Goal: Task Accomplishment & Management: Manage account settings

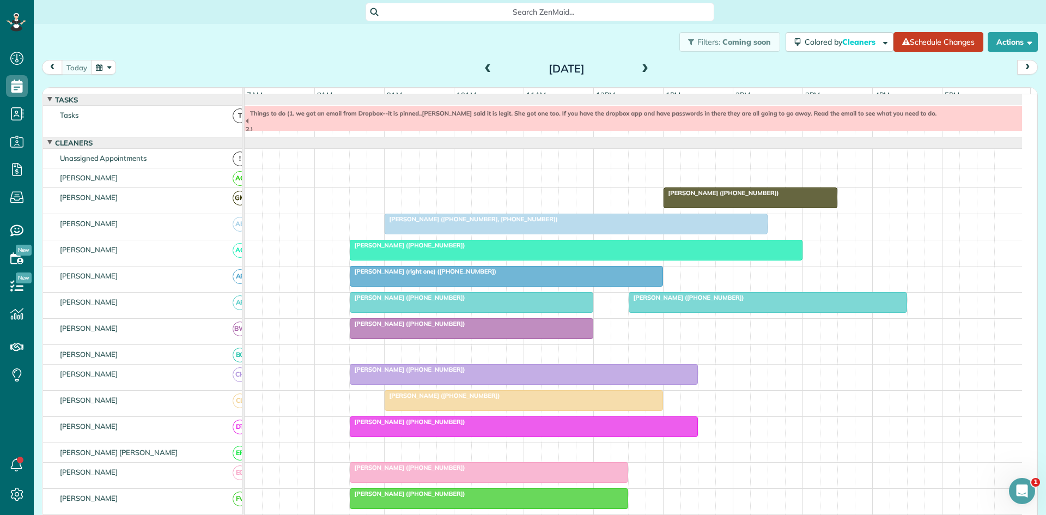
scroll to position [5, 5]
click at [513, 223] on span "[PERSON_NAME] ([PHONE_NUMBER], [PHONE_NUMBER])" at bounding box center [471, 219] width 174 height 8
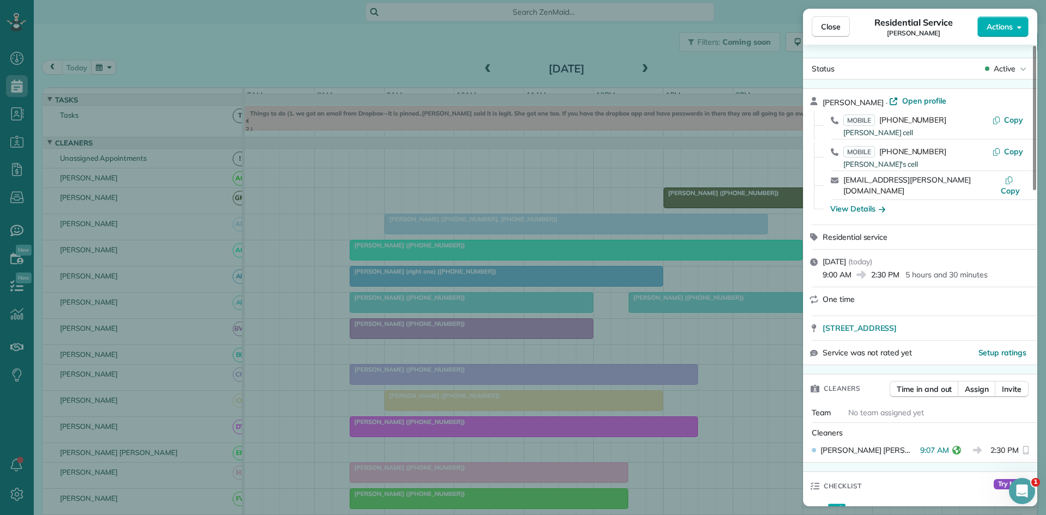
click at [401, 291] on div "Close Residential Service [GEOGRAPHIC_DATA][PERSON_NAME] Actions Status Active …" at bounding box center [523, 257] width 1046 height 515
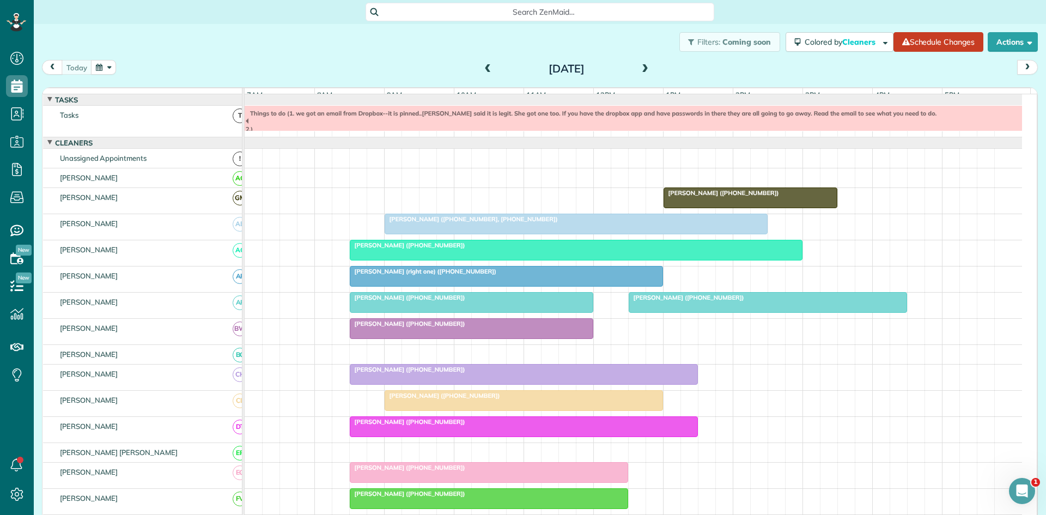
click at [388, 249] on span "[PERSON_NAME] ([PHONE_NUMBER])" at bounding box center [407, 245] width 117 height 8
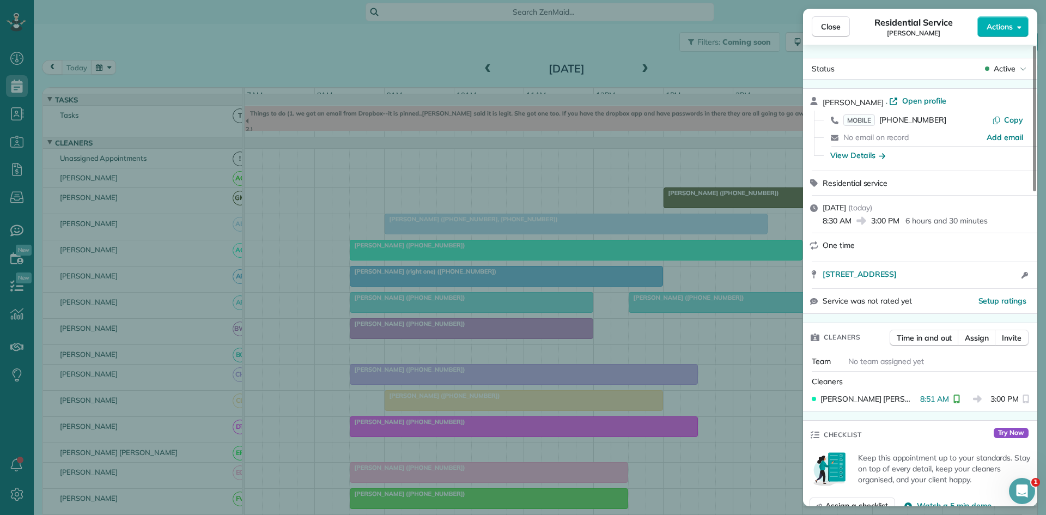
click at [347, 126] on div "Close Residential Service [PERSON_NAME] Actions Status Active [PERSON_NAME] · O…" at bounding box center [523, 257] width 1046 height 515
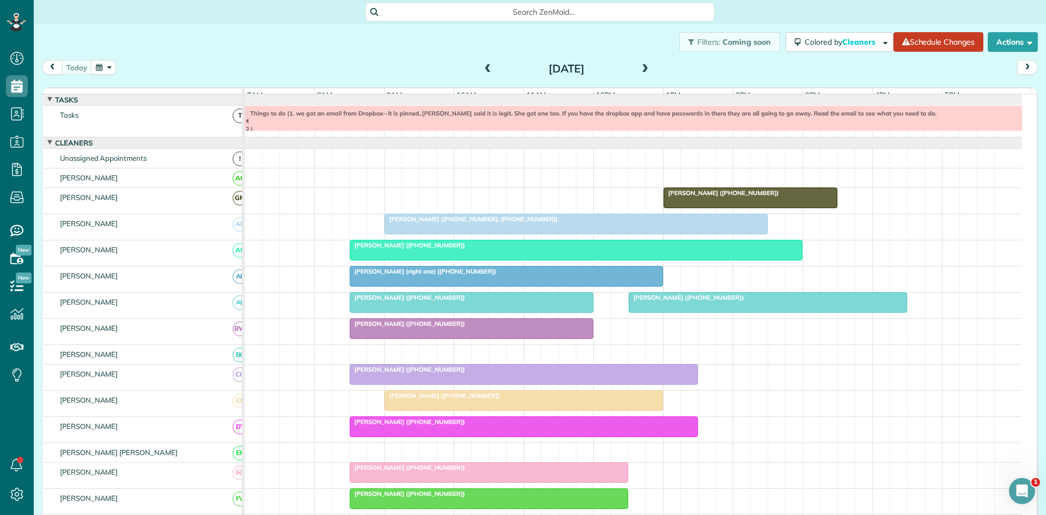
click at [396, 275] on span "[PERSON_NAME] (right one) ([PHONE_NUMBER])" at bounding box center [423, 271] width 148 height 8
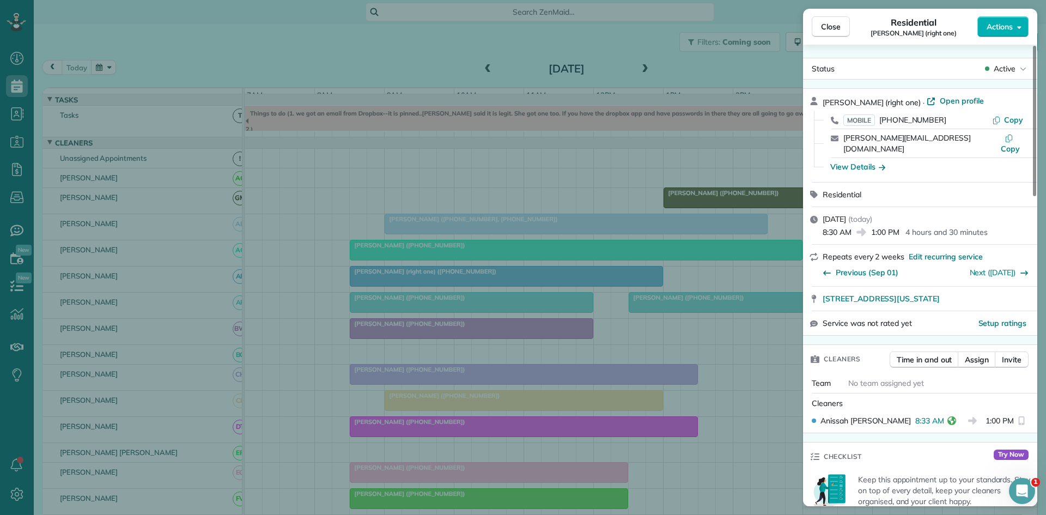
click at [392, 295] on div "Close Residential [PERSON_NAME] (right one) Actions Status Active [PERSON_NAME]…" at bounding box center [523, 257] width 1046 height 515
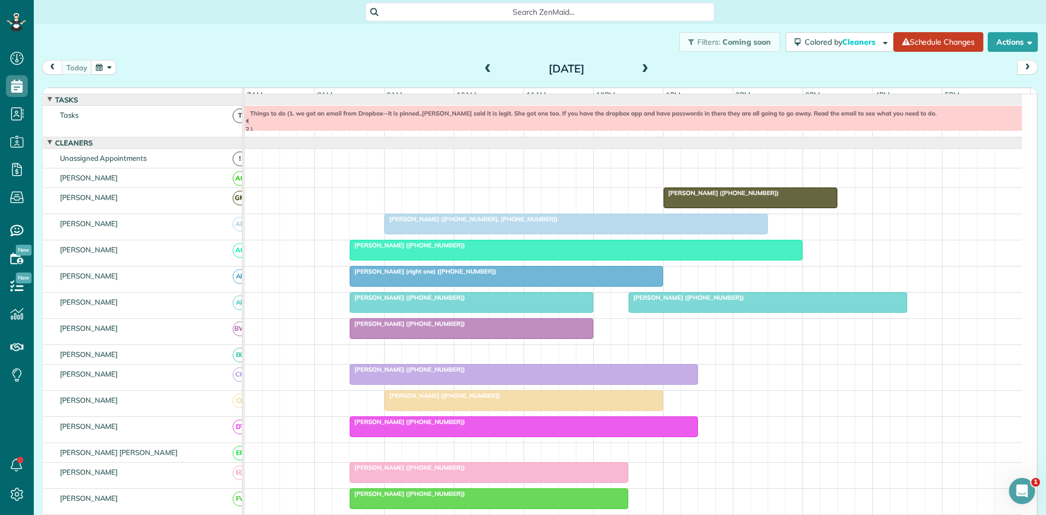
click at [377, 310] on div at bounding box center [471, 303] width 242 height 20
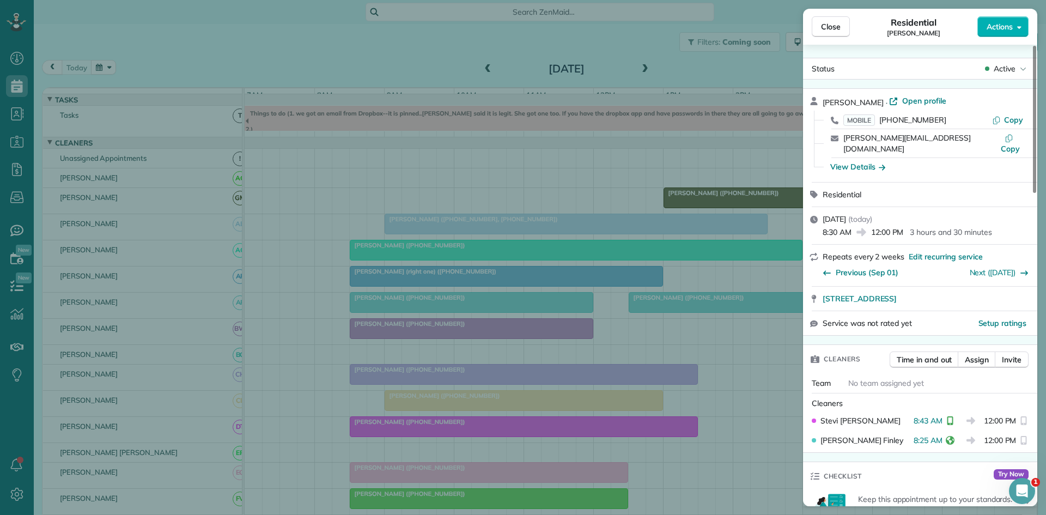
click at [332, 318] on div "Close Residential [PERSON_NAME] Actions Status Active [PERSON_NAME] · Open prof…" at bounding box center [523, 257] width 1046 height 515
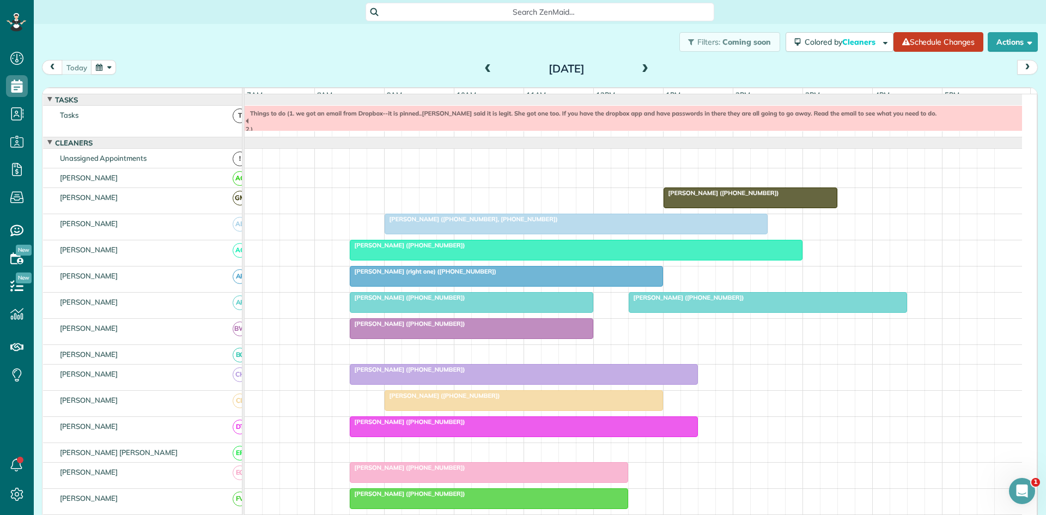
click at [395, 327] on span "[PERSON_NAME] ([PHONE_NUMBER])" at bounding box center [407, 324] width 117 height 8
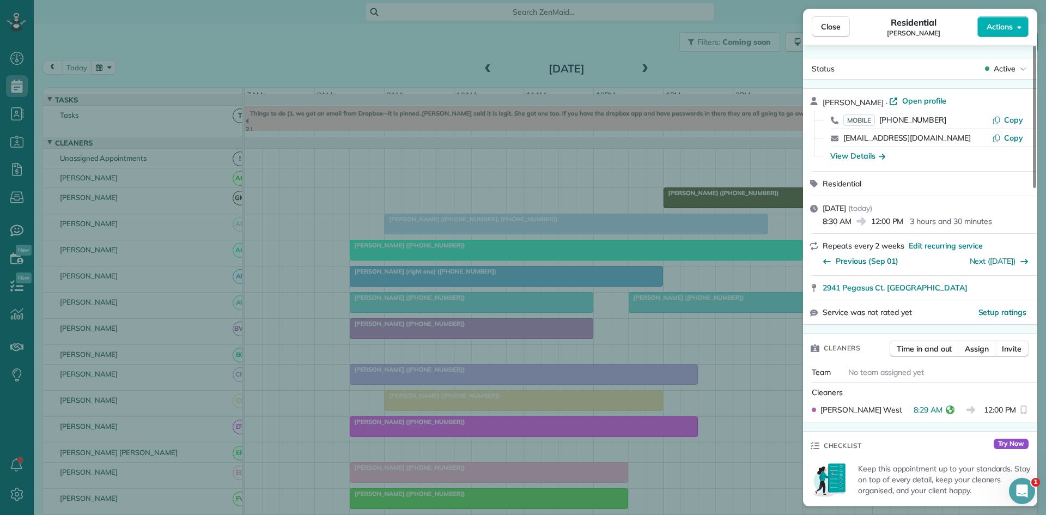
click at [382, 245] on div "Close Residential [PERSON_NAME] Actions Status Active [PERSON_NAME] · Open prof…" at bounding box center [523, 257] width 1046 height 515
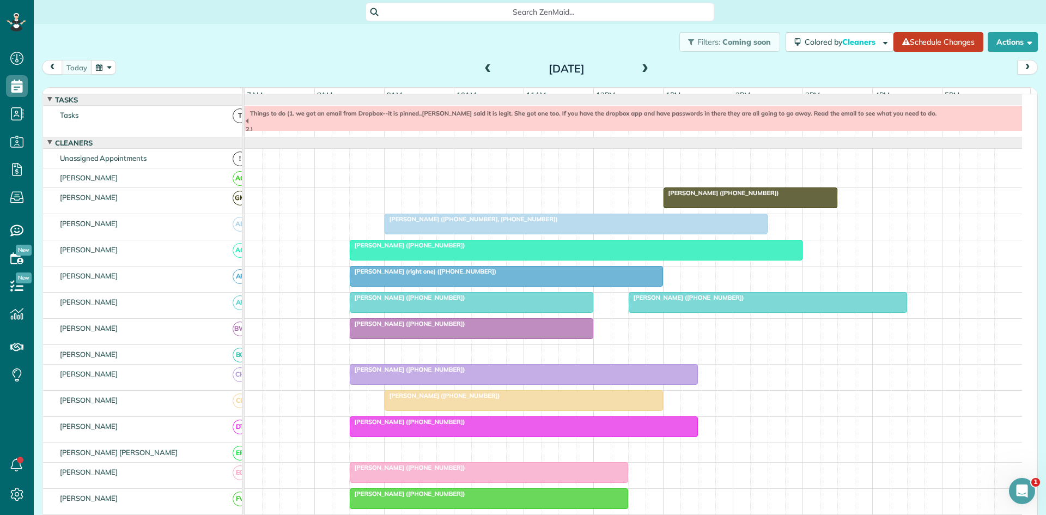
click at [380, 384] on div at bounding box center [523, 374] width 347 height 20
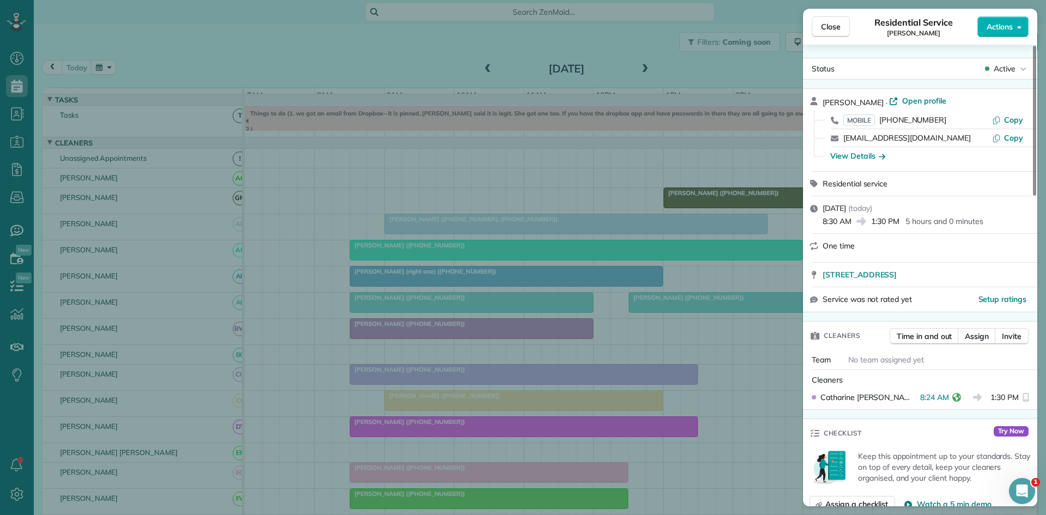
click at [460, 267] on div "Close Residential Service [PERSON_NAME] Actions Status Active [PERSON_NAME] · O…" at bounding box center [523, 257] width 1046 height 515
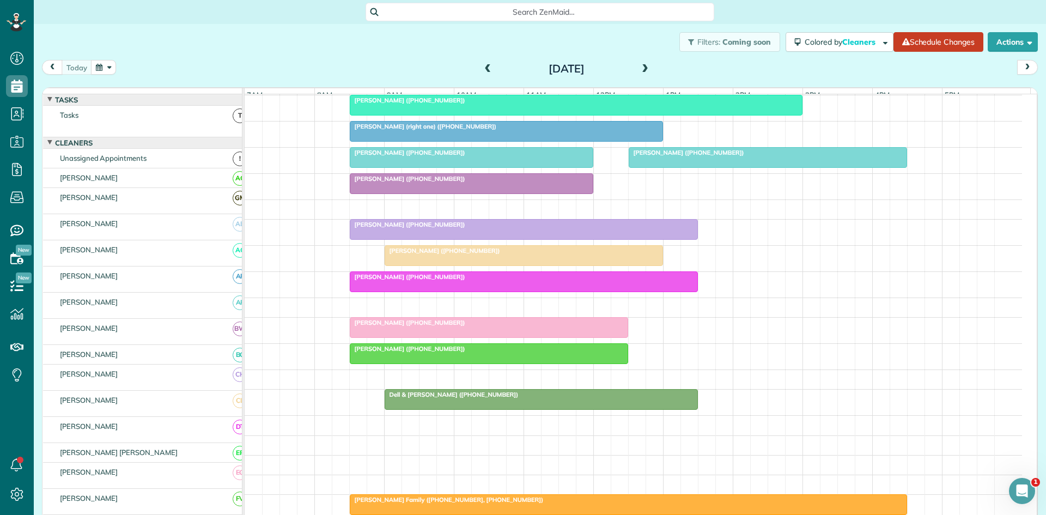
scroll to position [181, 0]
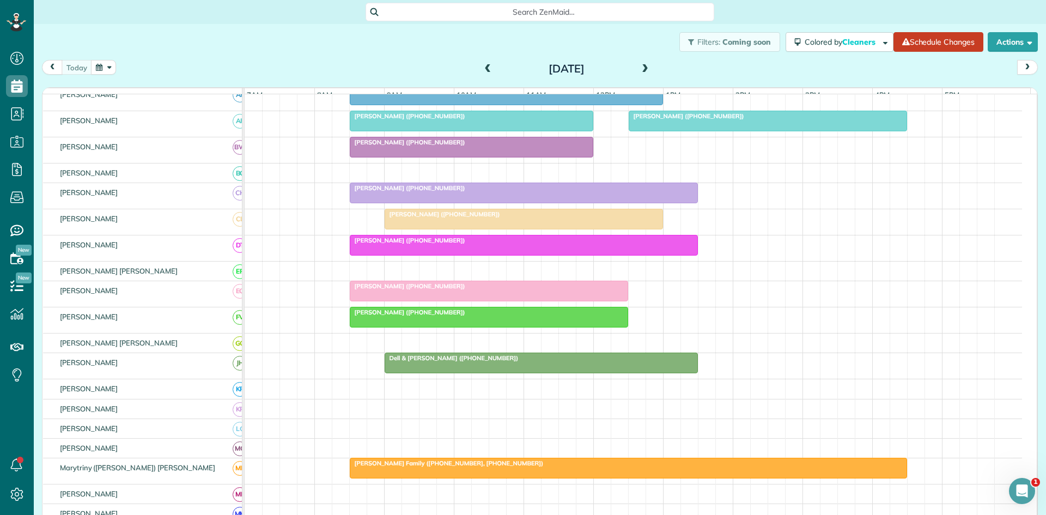
click at [359, 255] on div at bounding box center [523, 245] width 347 height 20
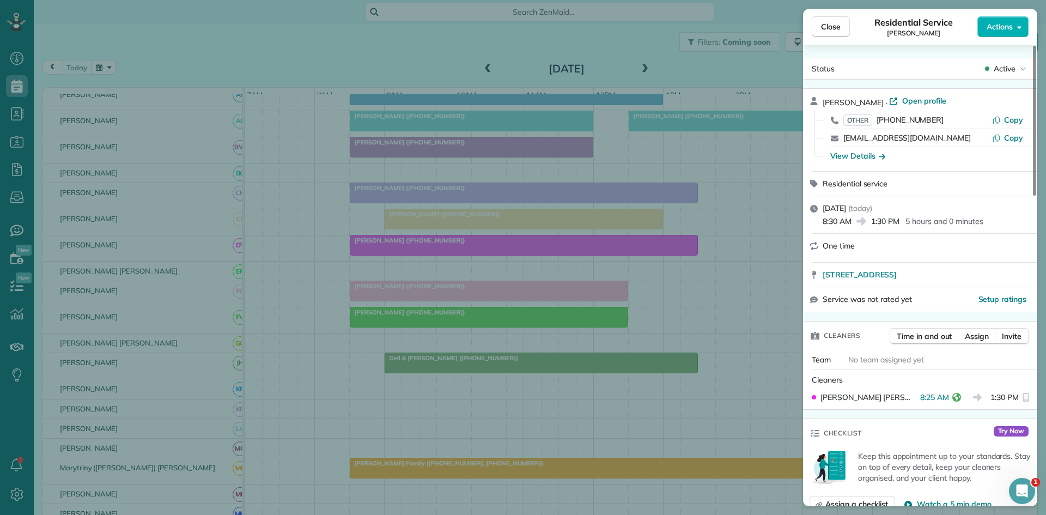
click at [575, 248] on div "Close Residential Service [PERSON_NAME] Actions Status Active [PERSON_NAME] · O…" at bounding box center [523, 257] width 1046 height 515
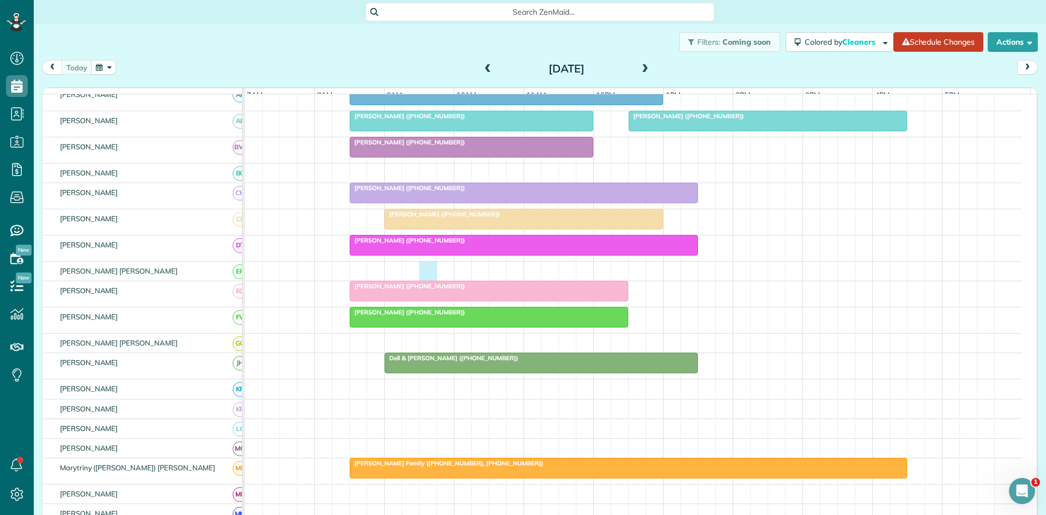
click at [431, 281] on div at bounding box center [633, 270] width 777 height 19
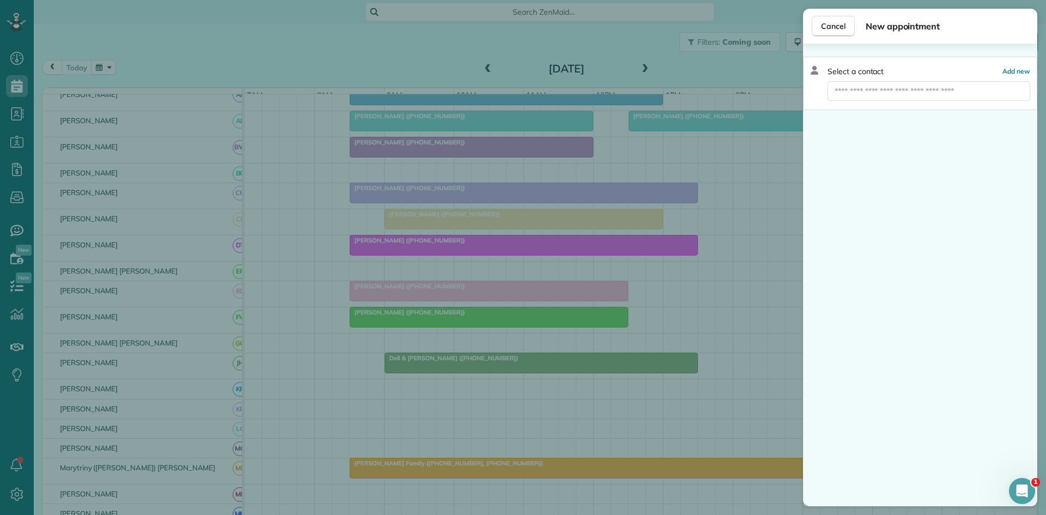
click at [443, 300] on div "Cancel New appointment Select a contact Add new" at bounding box center [523, 257] width 1046 height 515
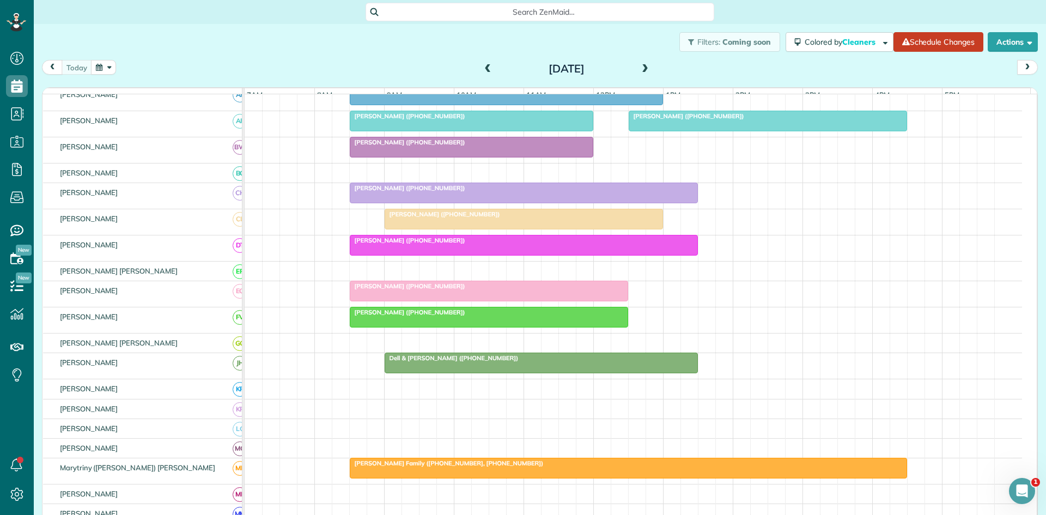
click at [444, 300] on div at bounding box center [488, 291] width 277 height 20
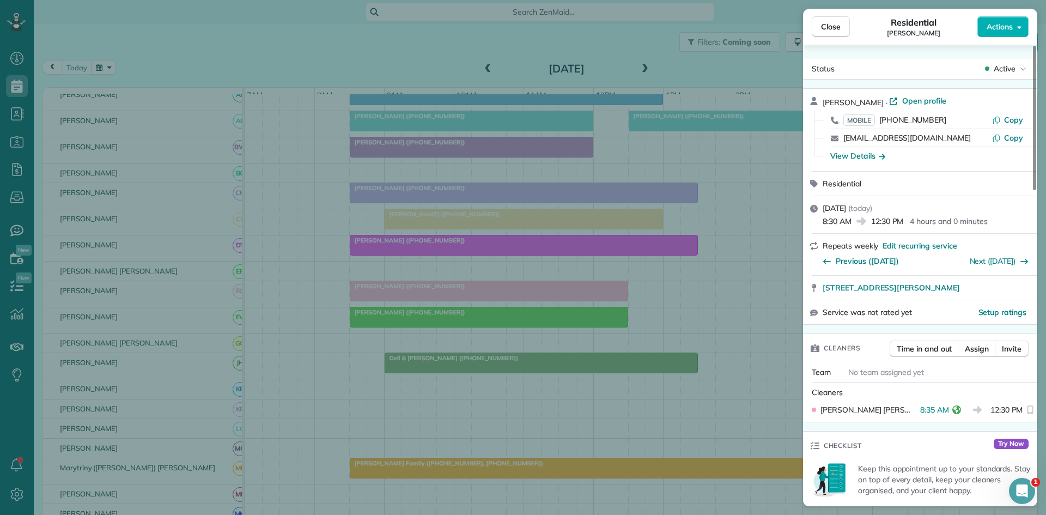
click at [386, 363] on div "Close Residential [PERSON_NAME] Actions Status Active [PERSON_NAME] · Open prof…" at bounding box center [523, 257] width 1046 height 515
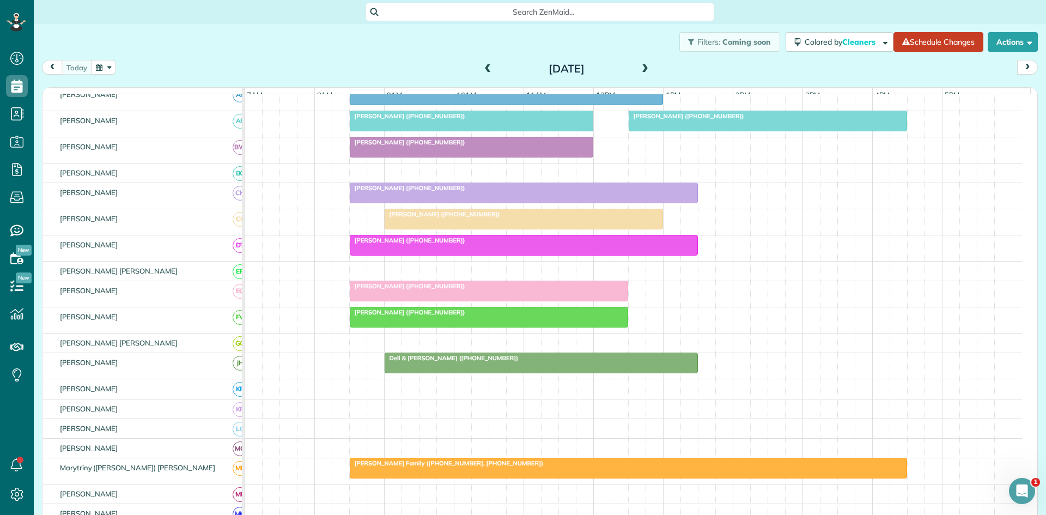
click at [366, 327] on div at bounding box center [488, 317] width 277 height 20
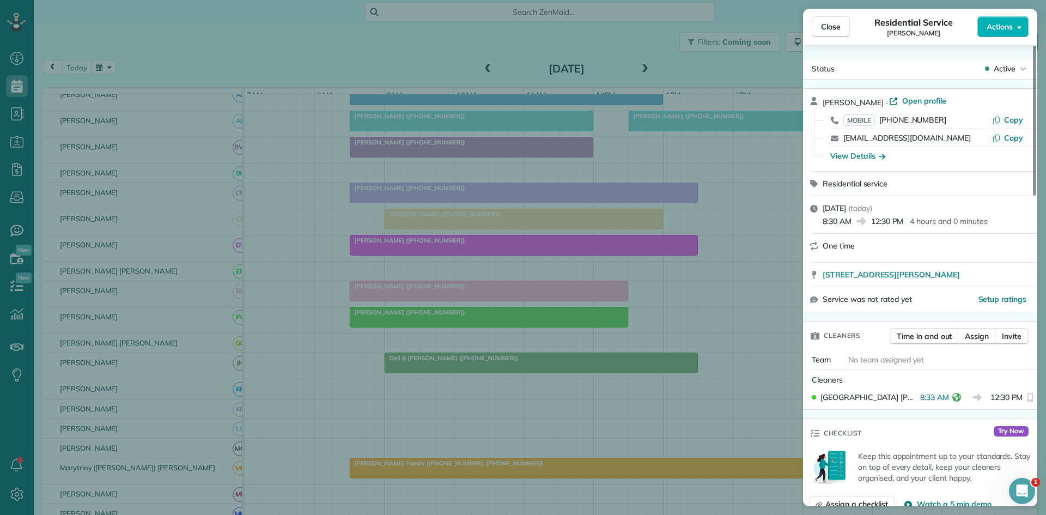
click at [405, 295] on div "Close Residential Service [PERSON_NAME] Actions Status Active [PERSON_NAME] · O…" at bounding box center [523, 257] width 1046 height 515
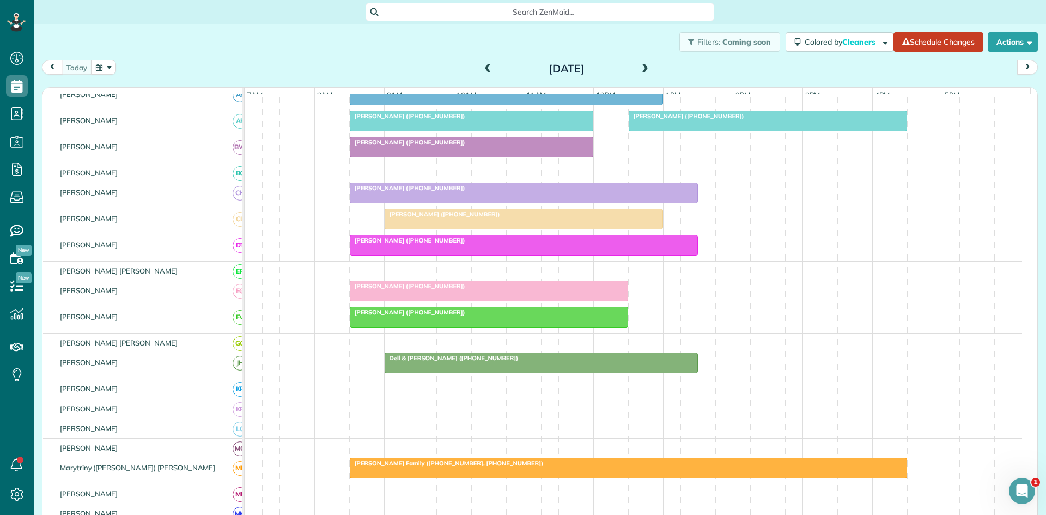
click at [432, 373] on div at bounding box center [541, 363] width 312 height 20
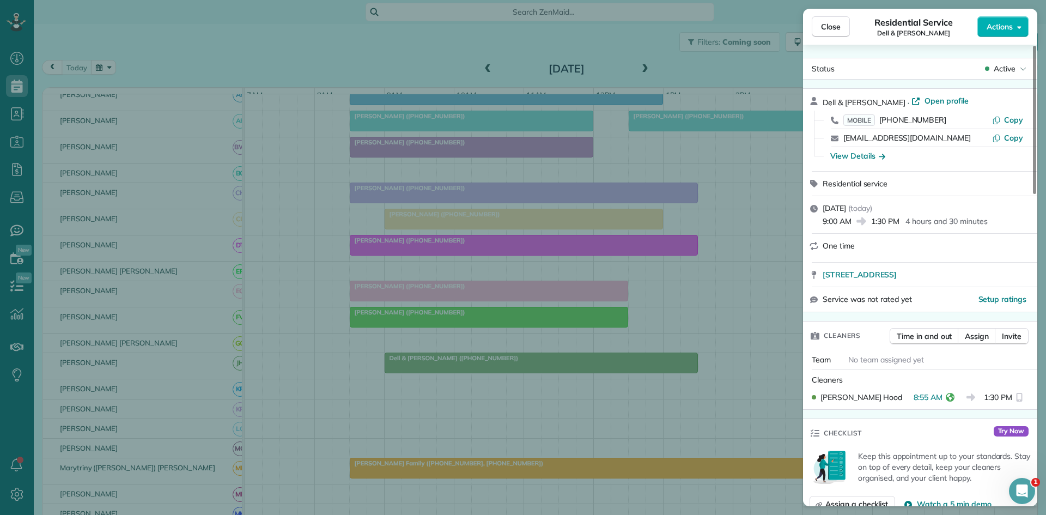
click at [425, 253] on div "Close Residential Service Dell & [PERSON_NAME] Actions Status Active Dell & [PE…" at bounding box center [523, 257] width 1046 height 515
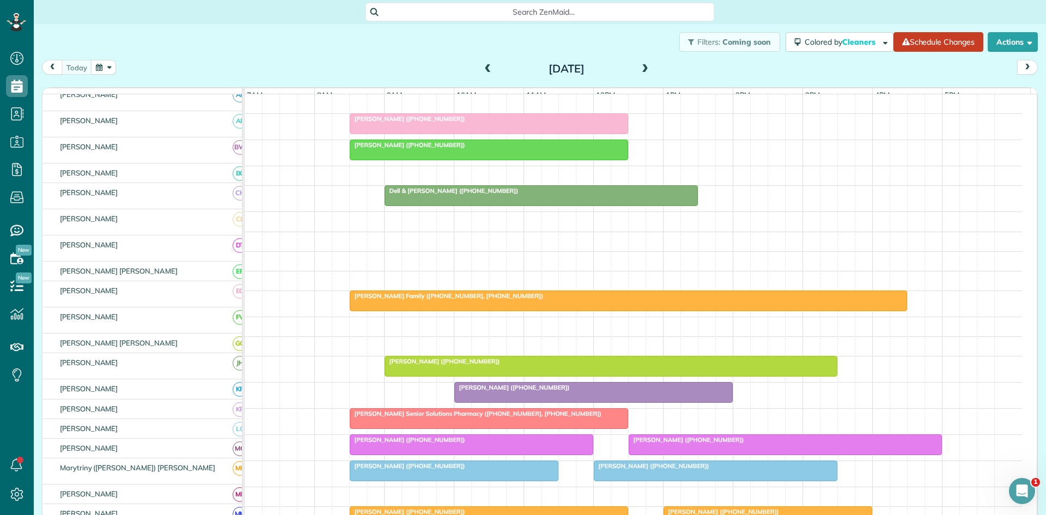
scroll to position [363, 0]
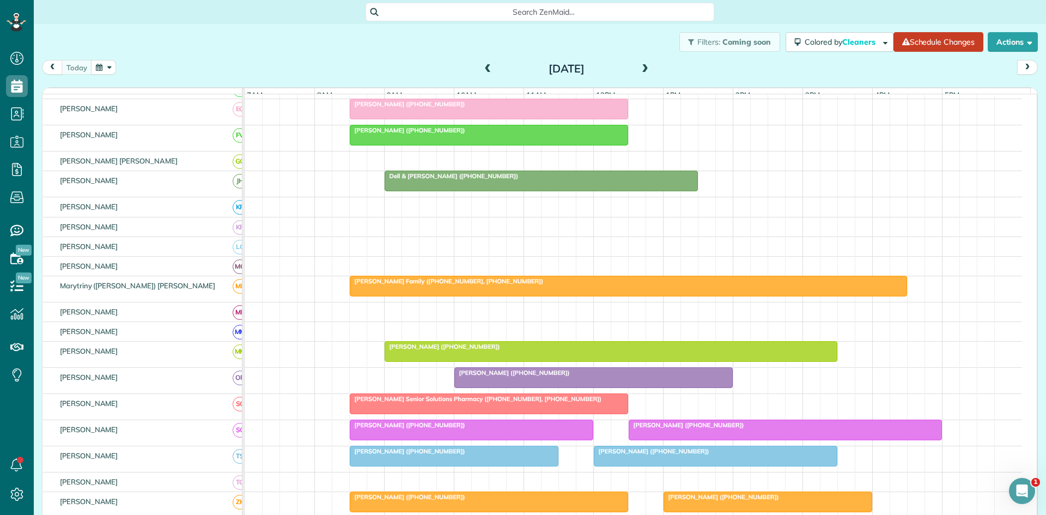
click at [410, 296] on div at bounding box center [628, 286] width 556 height 20
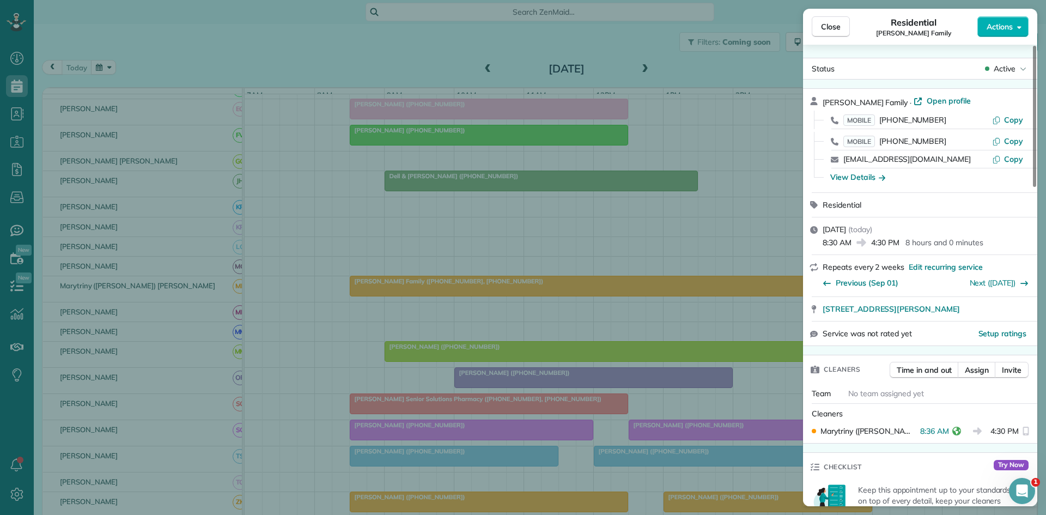
click at [462, 264] on div "Close Residential [PERSON_NAME] Family Actions Status Active [PERSON_NAME] Fami…" at bounding box center [523, 257] width 1046 height 515
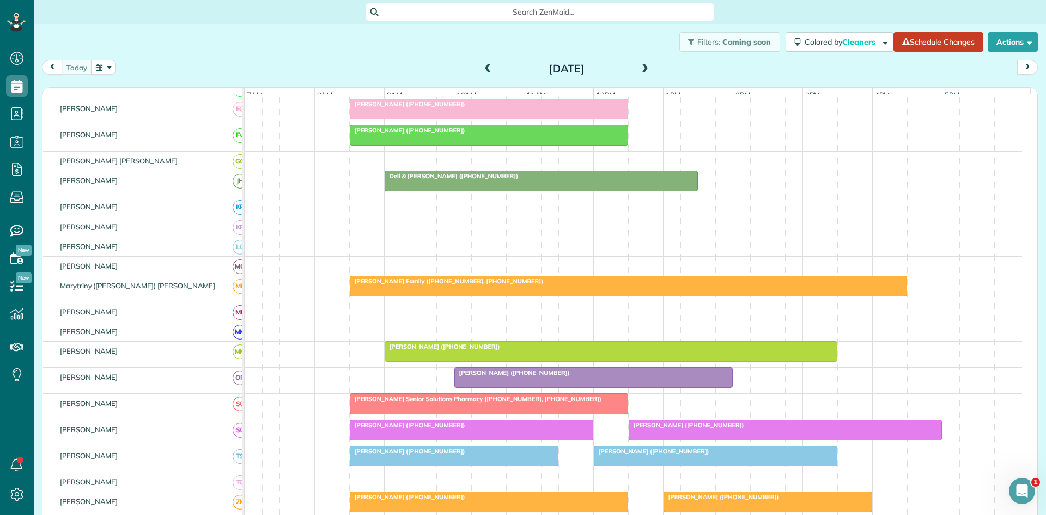
scroll to position [516, 0]
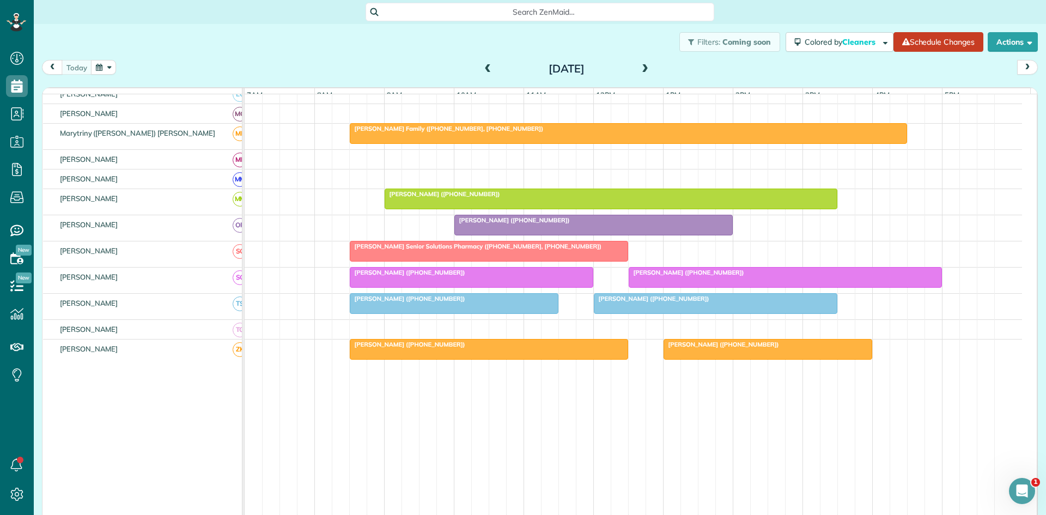
click at [486, 224] on span "[PERSON_NAME] ([PHONE_NUMBER])" at bounding box center [512, 220] width 117 height 8
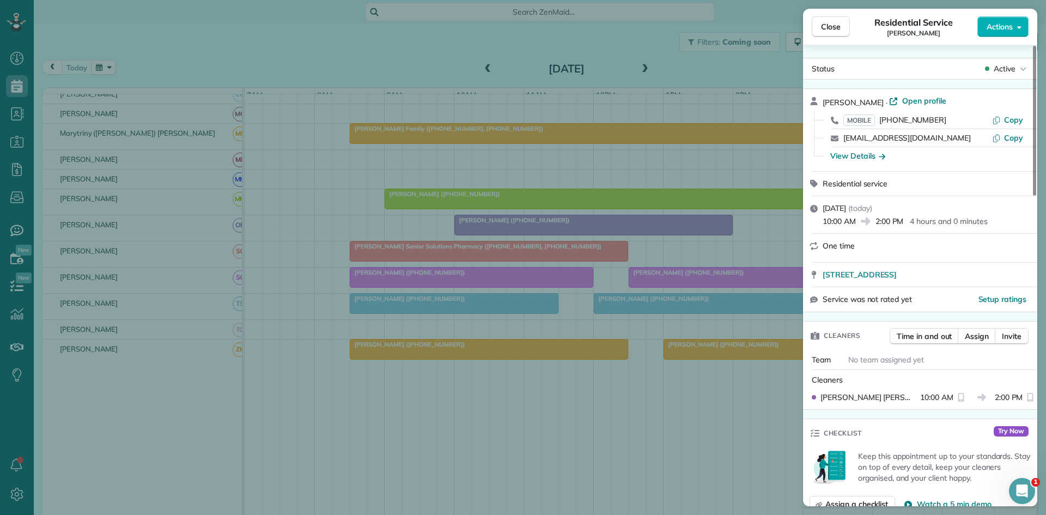
click at [479, 264] on div "Close Residential Service [PERSON_NAME] Actions Status Active [PERSON_NAME] · O…" at bounding box center [523, 257] width 1046 height 515
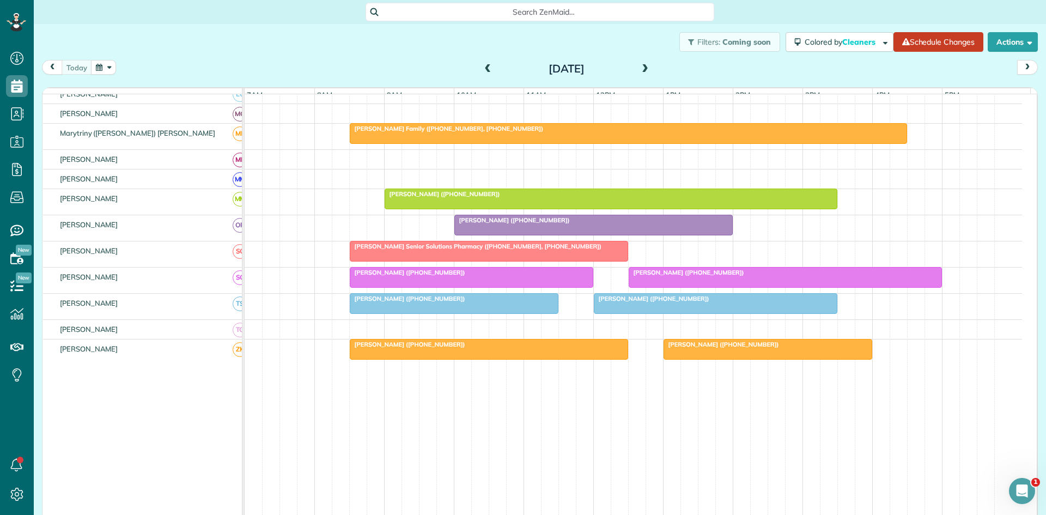
click at [452, 250] on span "[PERSON_NAME] Senior Solutions Pharmacy ([PHONE_NUMBER], [PHONE_NUMBER])" at bounding box center [475, 246] width 253 height 8
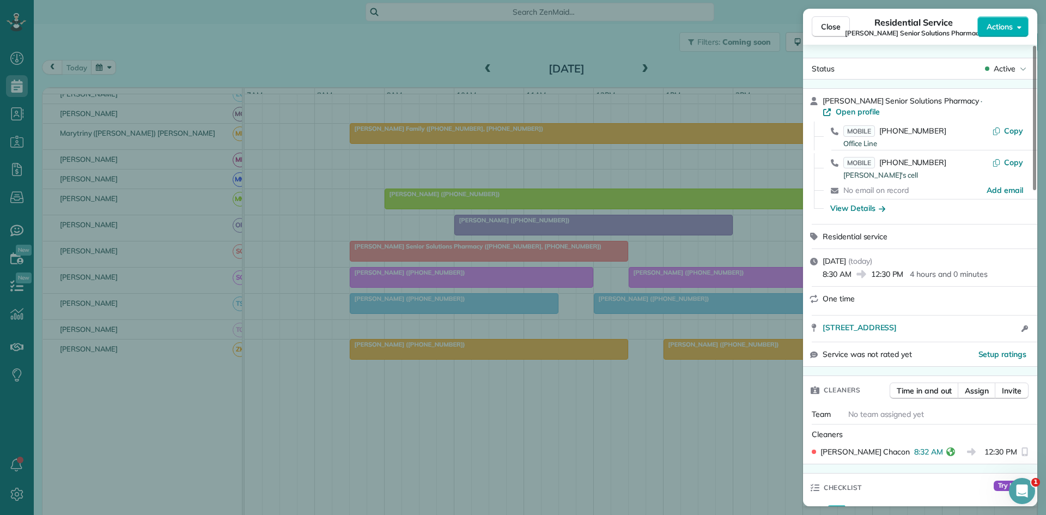
click at [429, 346] on div "Close Residential Service [PERSON_NAME] Senior Solutions Pharmacy Actions Statu…" at bounding box center [523, 257] width 1046 height 515
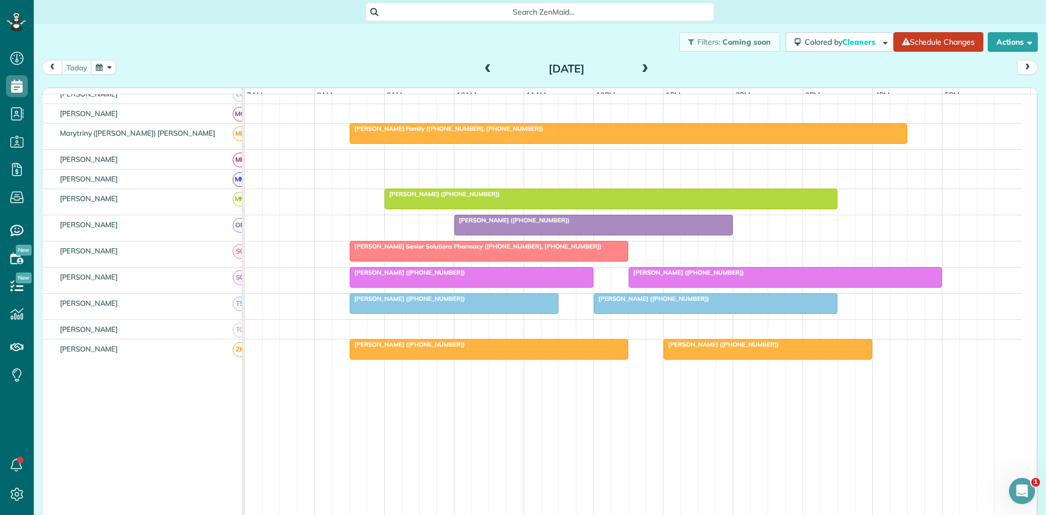
click at [390, 276] on span "[PERSON_NAME] ([PHONE_NUMBER])" at bounding box center [407, 273] width 117 height 8
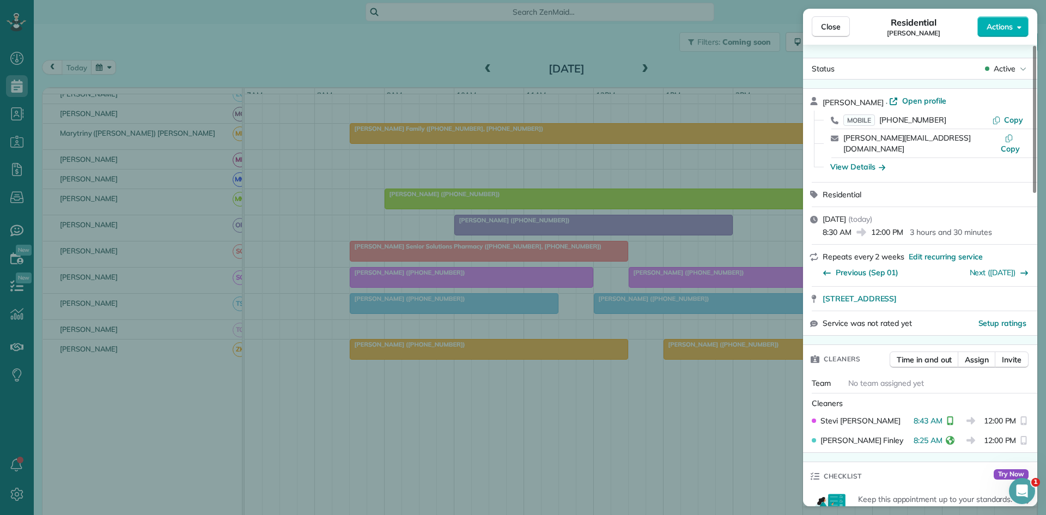
click at [390, 282] on div "Close Residential [PERSON_NAME] Actions Status Active [PERSON_NAME] · Open prof…" at bounding box center [523, 257] width 1046 height 515
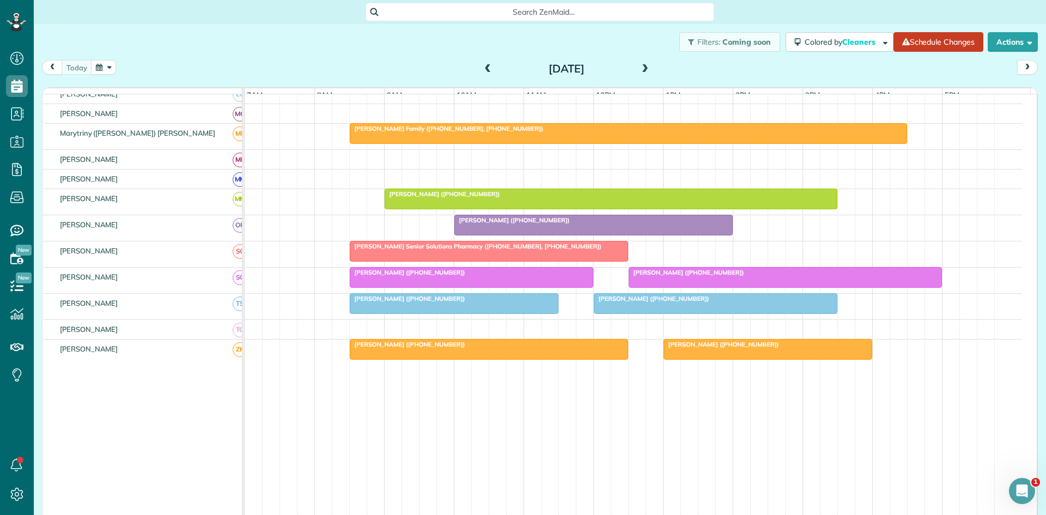
click at [399, 275] on link "[PERSON_NAME] ([PHONE_NUMBER])" at bounding box center [472, 277] width 244 height 21
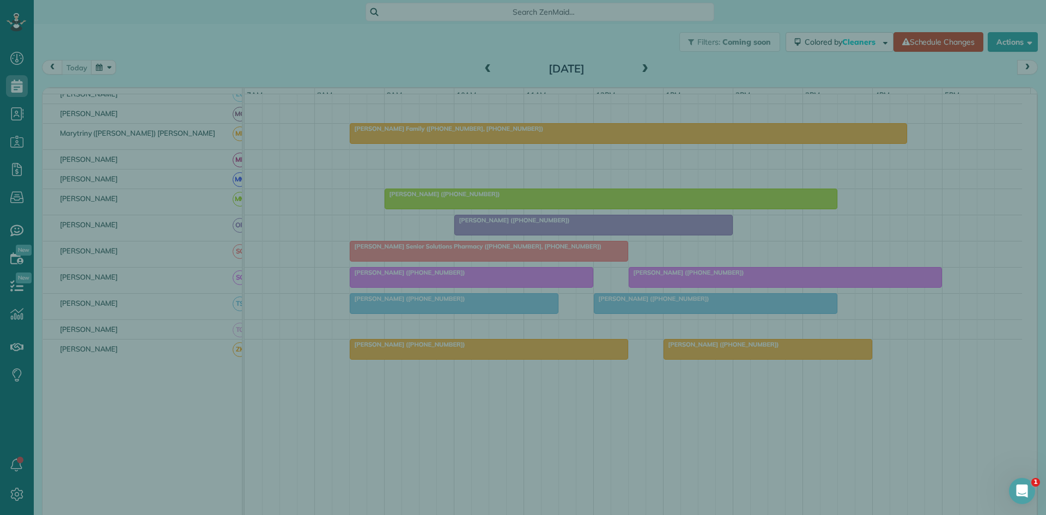
click at [465, 295] on div "Close Residential [PERSON_NAME] Actions Status Active [PERSON_NAME] · Open prof…" at bounding box center [523, 257] width 1046 height 515
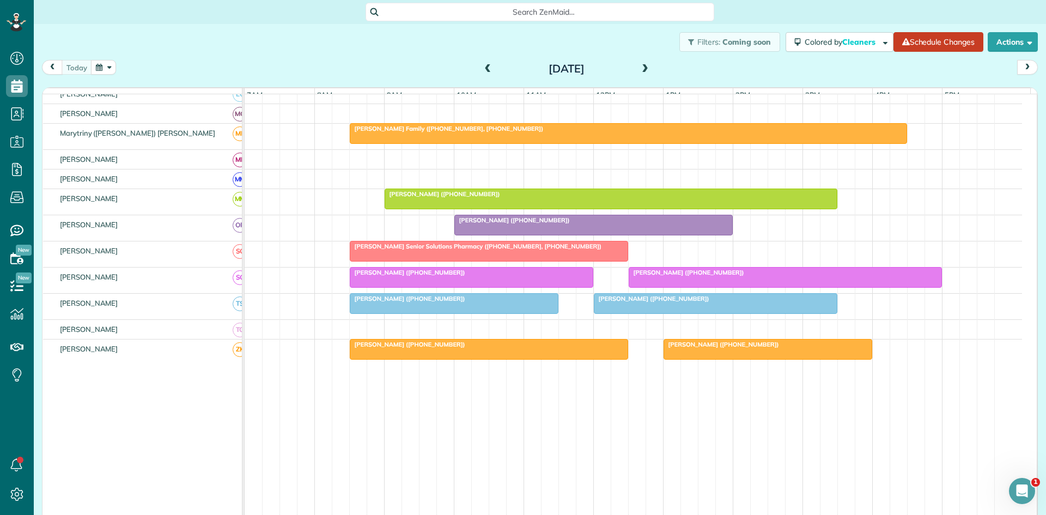
click at [448, 313] on div at bounding box center [454, 304] width 208 height 20
